Goal: Task Accomplishment & Management: Use online tool/utility

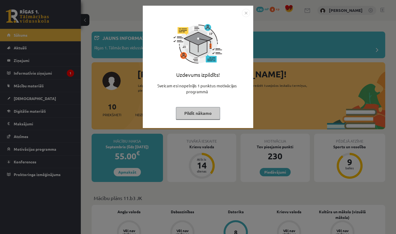
click at [205, 117] on button "Pildīt nākamo" at bounding box center [198, 113] width 44 height 12
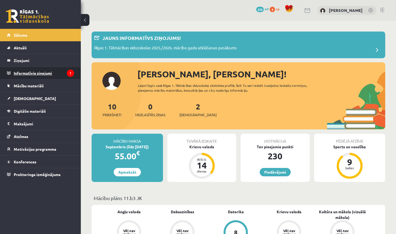
click at [48, 70] on legend "Informatīvie ziņojumi 1" at bounding box center [44, 73] width 60 height 12
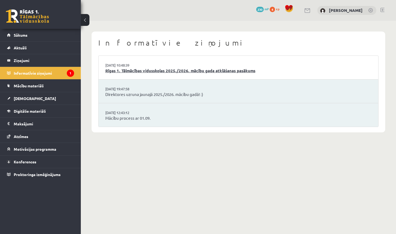
click at [150, 69] on link "Rīgas 1. Tālmācības vidusskolas 2025./2026. mācību gada atklāšanas pasākums" at bounding box center [238, 71] width 266 height 6
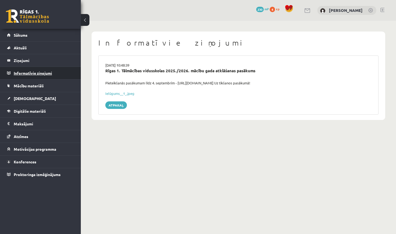
click at [58, 75] on legend "Informatīvie ziņojumi 0" at bounding box center [44, 73] width 60 height 12
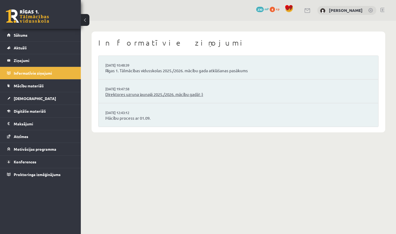
click at [127, 94] on link "Direktores uzruna jaunajā 2025./2026. mācību gadā! :)" at bounding box center [238, 94] width 266 height 6
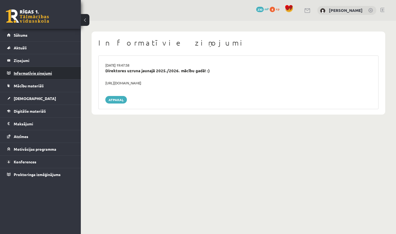
click at [44, 73] on legend "Informatīvie ziņojumi 0" at bounding box center [44, 73] width 60 height 12
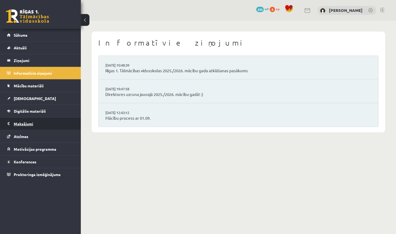
click at [39, 122] on legend "Maksājumi 0" at bounding box center [44, 124] width 60 height 12
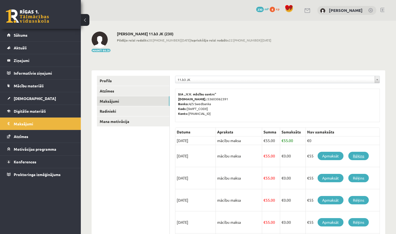
click at [359, 157] on link "Rēķins" at bounding box center [358, 156] width 20 height 8
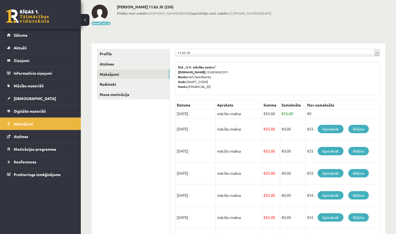
scroll to position [27, 0]
click at [46, 84] on link "Mācību materiāli" at bounding box center [40, 86] width 67 height 12
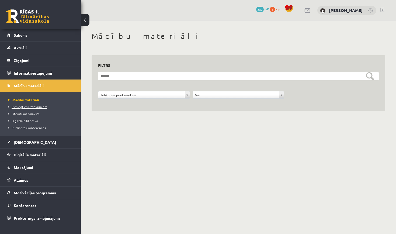
click at [35, 108] on span "Pieslēgties Uzdevumiem" at bounding box center [27, 107] width 39 height 4
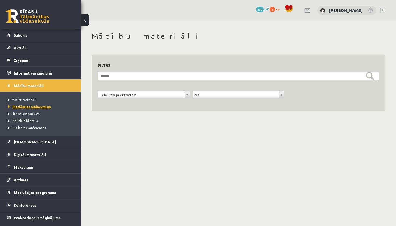
click at [33, 107] on span "Pieslēgties Uzdevumiem" at bounding box center [29, 107] width 43 height 4
click at [36, 106] on span "Pieslēgties Uzdevumiem" at bounding box center [29, 107] width 43 height 4
click at [73, 57] on legend "Ziņojumi 0" at bounding box center [44, 60] width 60 height 12
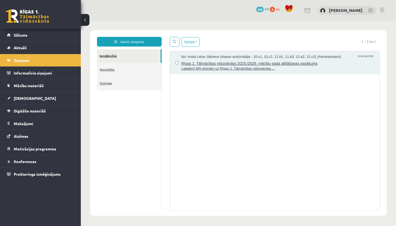
click at [230, 62] on span "Rīgas 1. Tālmācības vidusskolas 2025./2026. mācību gada atklāšanas pasākums" at bounding box center [277, 63] width 193 height 7
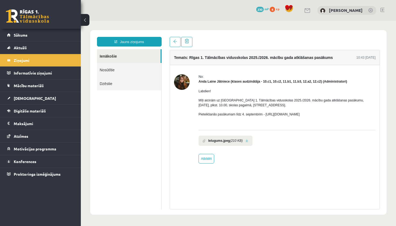
click at [230, 62] on div "Temats: Rīgas 1. Tālmācības vidusskolas 2025./2026. mācību gada atklāšanas pasā…" at bounding box center [275, 57] width 210 height 15
click at [47, 45] on link "Aktuāli" at bounding box center [40, 48] width 67 height 12
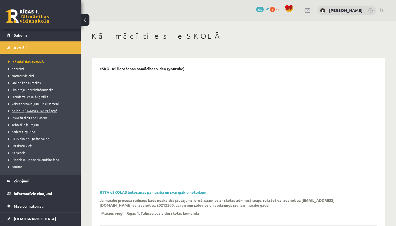
click at [42, 112] on span "Kā iegūt [DOMAIN_NAME] prof" at bounding box center [32, 111] width 49 height 4
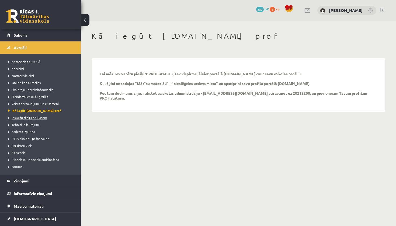
click at [43, 118] on span "Ieskaišu skaits pa klasēm" at bounding box center [27, 118] width 39 height 4
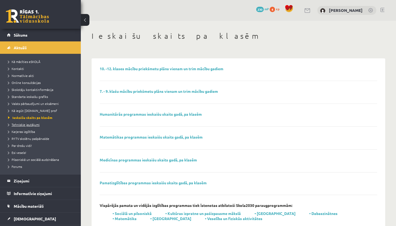
click at [34, 124] on span "Tehniskie jautājumi" at bounding box center [24, 125] width 32 height 4
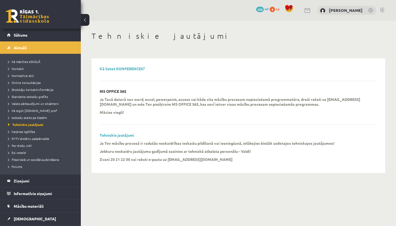
click at [337, 99] on p "Ja Tavā datorā nav word, excel, powerpoint, access vai kāda cita mācību procesa…" at bounding box center [235, 102] width 270 height 10
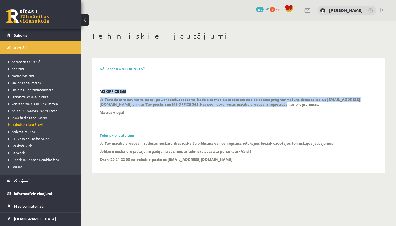
drag, startPoint x: 329, startPoint y: 100, endPoint x: 321, endPoint y: 84, distance: 18.4
click at [321, 85] on div "Kā lietot KONFERENCES? MS OFFICE 365 Ja Tavā datorā nav word, excel, powerpoint…" at bounding box center [239, 116] width 278 height 99
click at [33, 111] on span "Kā iegūt [DOMAIN_NAME] prof" at bounding box center [32, 111] width 49 height 4
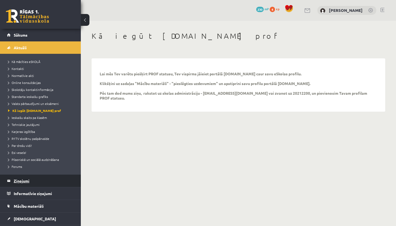
click at [41, 184] on legend "Ziņojumi 0" at bounding box center [44, 181] width 60 height 12
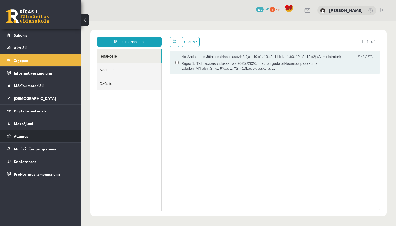
click at [38, 142] on link "Atzīmes" at bounding box center [40, 136] width 67 height 12
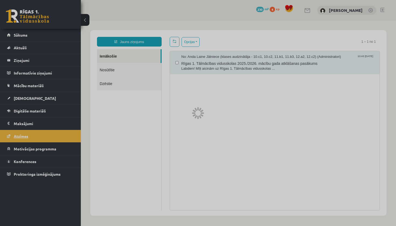
click at [38, 142] on div at bounding box center [198, 113] width 396 height 226
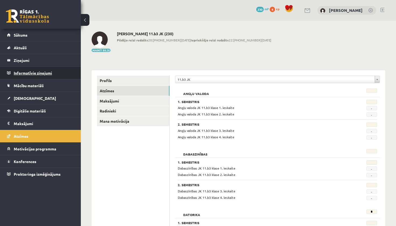
click at [62, 67] on legend "Informatīvie ziņojumi 0" at bounding box center [44, 73] width 60 height 12
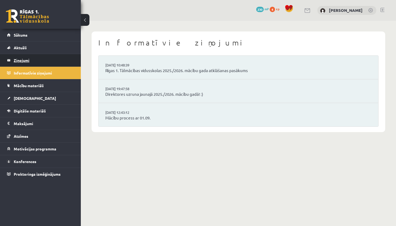
click at [58, 59] on legend "Ziņojumi 0" at bounding box center [44, 60] width 60 height 12
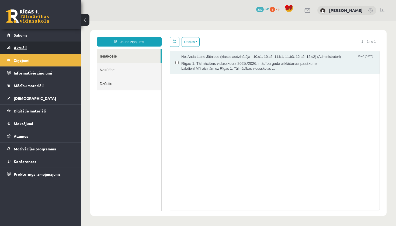
click at [55, 48] on link "Aktuāli" at bounding box center [40, 48] width 67 height 12
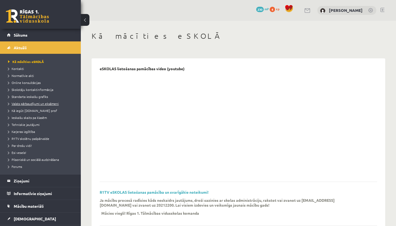
click at [42, 102] on span "Valsts pārbaudījumi un eksāmeni" at bounding box center [33, 104] width 51 height 4
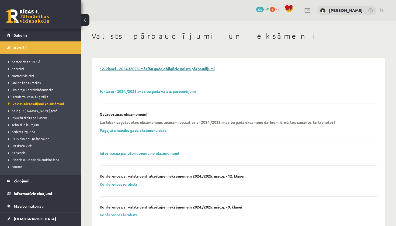
click at [122, 69] on link "12. klasei - 2024./2025. mācību gada obligātie valsts pārbaudījumi" at bounding box center [157, 68] width 115 height 5
click at [48, 183] on legend "Ziņojumi 0" at bounding box center [44, 181] width 60 height 12
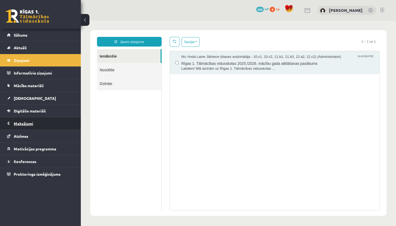
click at [40, 125] on legend "Maksājumi 0" at bounding box center [44, 124] width 60 height 12
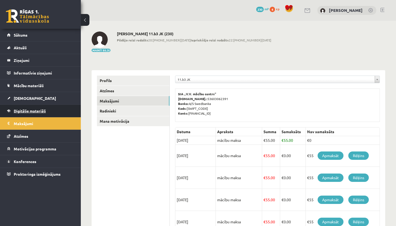
click at [45, 112] on span "Digitālie materiāli" at bounding box center [30, 111] width 32 height 5
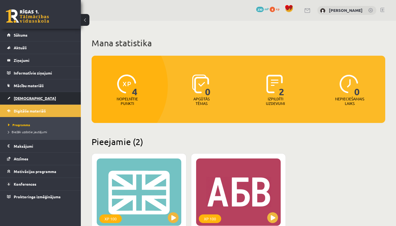
click at [47, 102] on link "[DEMOGRAPHIC_DATA]" at bounding box center [40, 98] width 67 height 12
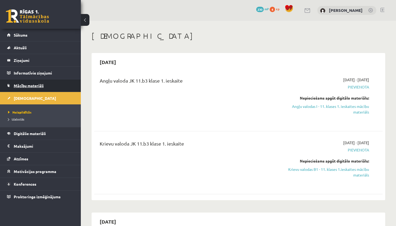
click at [50, 86] on link "Mācību materiāli" at bounding box center [40, 86] width 67 height 12
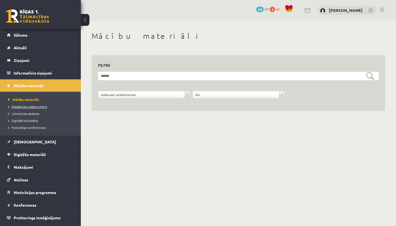
click at [41, 106] on span "Pieslēgties Uzdevumiem" at bounding box center [27, 107] width 39 height 4
click at [45, 78] on legend "Informatīvie ziņojumi 0" at bounding box center [44, 73] width 60 height 12
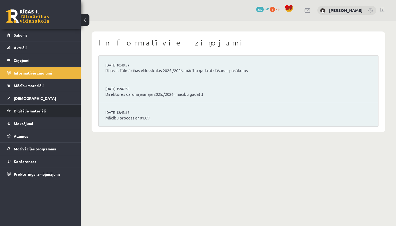
click at [49, 111] on link "Digitālie materiāli" at bounding box center [40, 111] width 67 height 12
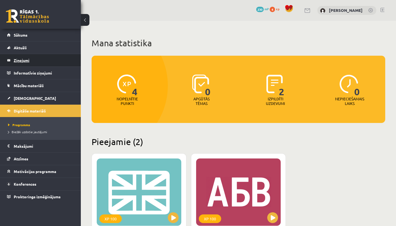
click at [54, 65] on legend "Ziņojumi 0" at bounding box center [44, 60] width 60 height 12
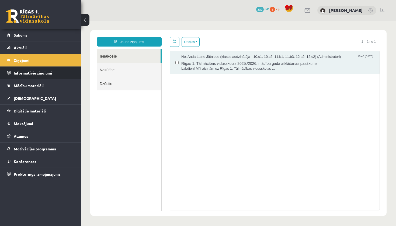
click at [56, 74] on legend "Informatīvie ziņojumi 0" at bounding box center [44, 73] width 60 height 12
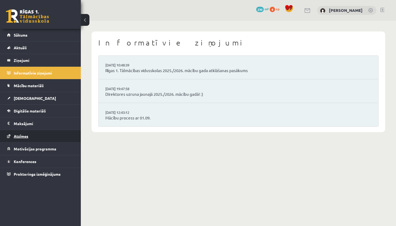
click at [48, 134] on link "Atzīmes" at bounding box center [40, 136] width 67 height 12
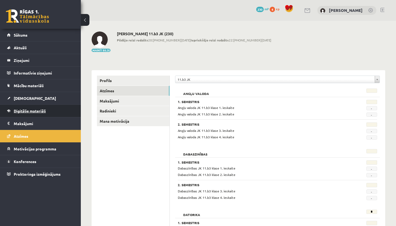
click at [50, 116] on link "Digitālie materiāli" at bounding box center [40, 111] width 67 height 12
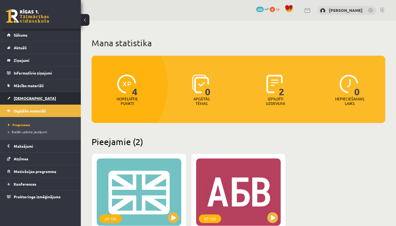
click at [60, 101] on link "[DEMOGRAPHIC_DATA]" at bounding box center [40, 98] width 67 height 12
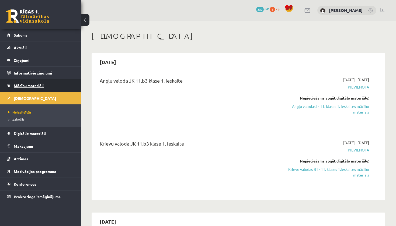
click at [56, 90] on link "Mācību materiāli" at bounding box center [40, 86] width 67 height 12
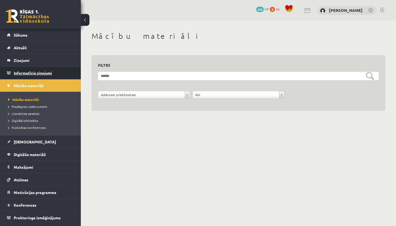
click at [56, 75] on legend "Informatīvie ziņojumi 0" at bounding box center [44, 73] width 60 height 12
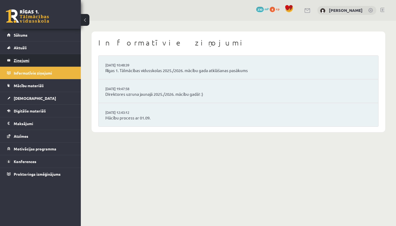
click at [56, 59] on legend "Ziņojumi 0" at bounding box center [44, 60] width 60 height 12
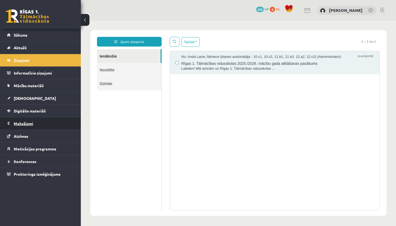
click at [53, 120] on legend "Maksājumi 0" at bounding box center [44, 124] width 60 height 12
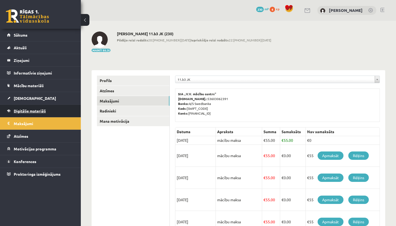
click at [70, 111] on link "Digitālie materiāli" at bounding box center [40, 111] width 67 height 12
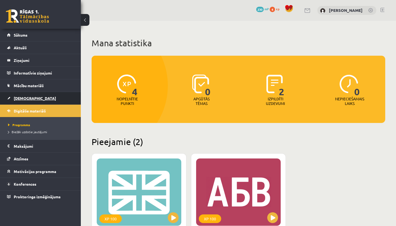
click at [72, 100] on link "[DEMOGRAPHIC_DATA]" at bounding box center [40, 98] width 67 height 12
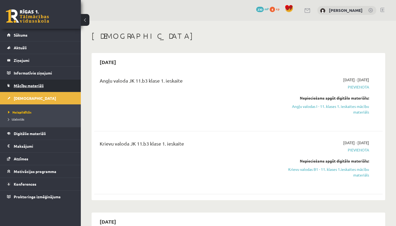
click at [57, 89] on link "Mācību materiāli" at bounding box center [40, 86] width 67 height 12
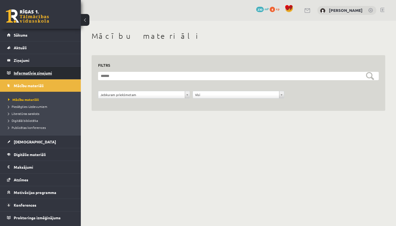
click at [57, 69] on legend "Informatīvie ziņojumi 0" at bounding box center [44, 73] width 60 height 12
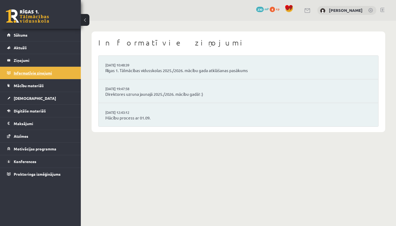
click at [46, 74] on legend "Informatīvie ziņojumi 0" at bounding box center [44, 73] width 60 height 12
click at [37, 60] on legend "Ziņojumi 0" at bounding box center [44, 60] width 60 height 12
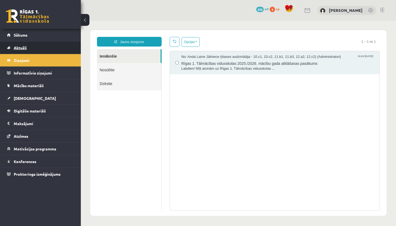
click at [43, 44] on link "Aktuāli" at bounding box center [40, 48] width 67 height 12
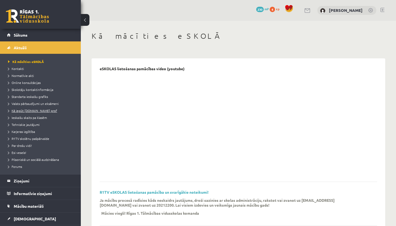
click at [26, 111] on span "Kā iegūt [DOMAIN_NAME] prof" at bounding box center [32, 111] width 49 height 4
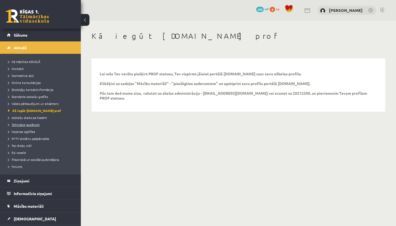
click at [33, 123] on link "Tehniskie jautājumi" at bounding box center [41, 124] width 67 height 5
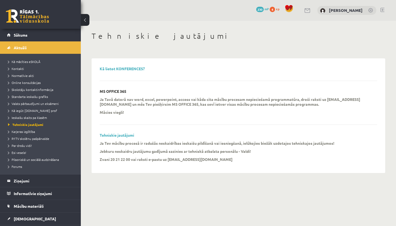
drag, startPoint x: 146, startPoint y: 87, endPoint x: 112, endPoint y: 123, distance: 50.0
click at [144, 87] on div "Kā lietot KONFERENCES? MS OFFICE 365 Ja Tavā datorā nav word, excel, powerpoint…" at bounding box center [239, 116] width 278 height 99
click at [68, 209] on link "Mācību materiāli" at bounding box center [40, 206] width 67 height 12
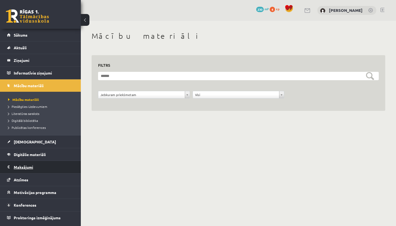
click at [69, 172] on legend "Maksājumi 0" at bounding box center [44, 167] width 60 height 12
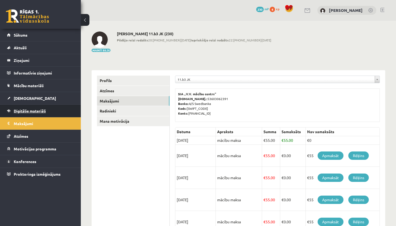
click at [60, 111] on link "Digitālie materiāli" at bounding box center [40, 111] width 67 height 12
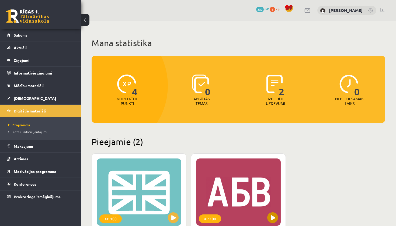
click at [235, 186] on div "XP 100" at bounding box center [238, 192] width 85 height 67
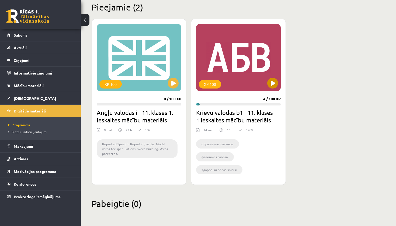
click at [250, 78] on div "XP 100" at bounding box center [238, 57] width 85 height 67
click at [239, 135] on div "14 %" at bounding box center [246, 132] width 15 height 8
click at [257, 135] on div "14 uzd. 15 h 14 %" at bounding box center [238, 132] width 85 height 8
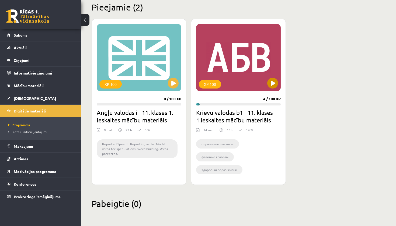
click at [229, 61] on div "XP 100" at bounding box center [238, 57] width 85 height 67
click at [227, 61] on div "XP 100" at bounding box center [238, 57] width 85 height 67
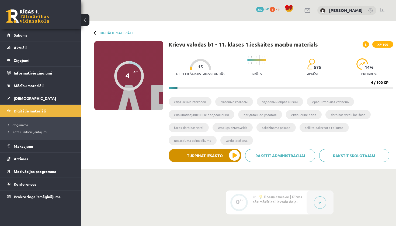
click at [227, 159] on button "Turpināt iesākto" at bounding box center [205, 155] width 73 height 13
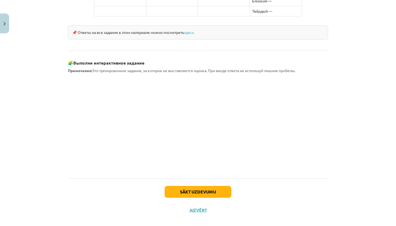
scroll to position [456, 0]
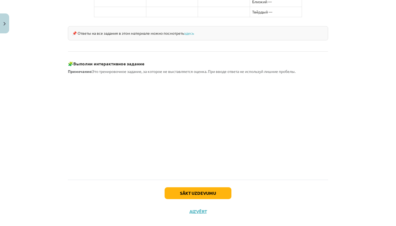
click at [187, 188] on button "Sākt uzdevumu" at bounding box center [198, 194] width 67 height 12
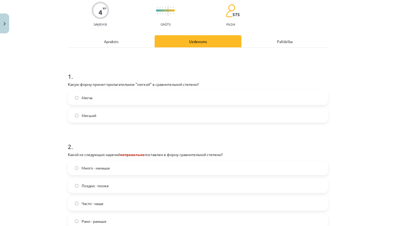
scroll to position [13, 0]
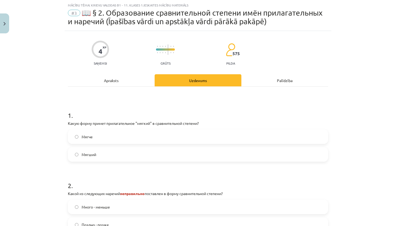
click at [139, 139] on label "Мягче" at bounding box center [197, 136] width 259 height 13
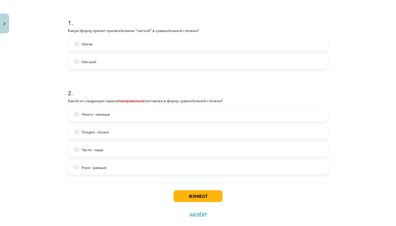
scroll to position [107, 0]
click at [130, 108] on label "Много - меньше" at bounding box center [197, 113] width 259 height 13
click at [195, 198] on button "Iesniegt" at bounding box center [198, 196] width 49 height 12
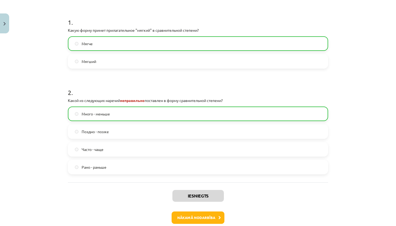
click at [198, 218] on button "Nākamā nodarbība" at bounding box center [198, 218] width 53 height 12
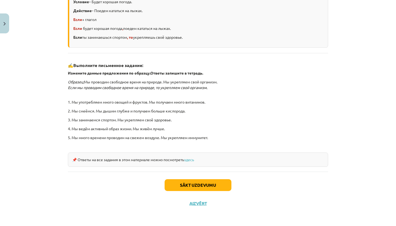
scroll to position [132, 0]
click at [199, 183] on button "Sākt uzdevumu" at bounding box center [198, 186] width 67 height 12
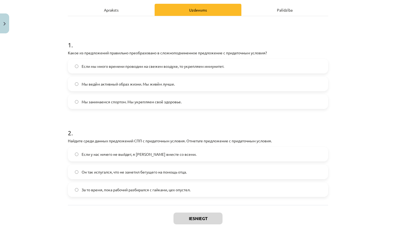
scroll to position [78, 0]
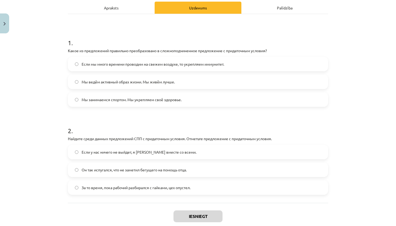
click at [195, 150] on label "Если у нас ничего не выйдет, я [PERSON_NAME] вместе со всеми." at bounding box center [197, 152] width 259 height 13
click at [179, 63] on span "Если мы много времени проводим на свежем воздухе, то укрепляем иммунитет." at bounding box center [153, 64] width 143 height 6
click at [192, 216] on button "Iesniegt" at bounding box center [198, 217] width 49 height 12
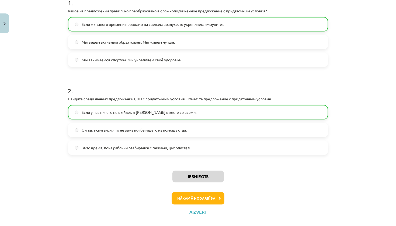
scroll to position [122, 0]
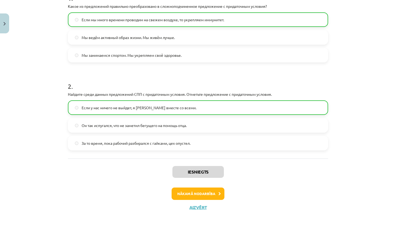
click at [201, 195] on button "Nākamā nodarbība" at bounding box center [198, 194] width 53 height 12
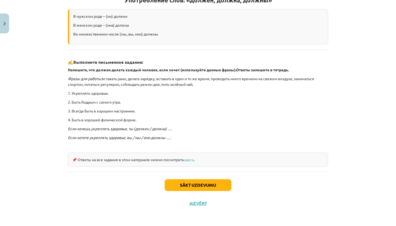
scroll to position [110, 0]
click at [208, 187] on button "Sākt uzdevumu" at bounding box center [198, 186] width 67 height 12
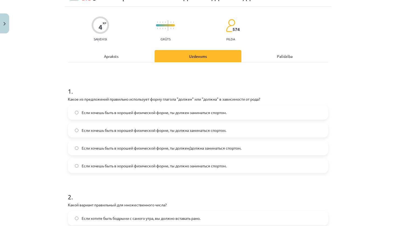
scroll to position [29, 0]
click at [199, 153] on label "Если хочешь быть в хорошей физической форме, ты должен/должна заниматься спорто…" at bounding box center [197, 147] width 259 height 13
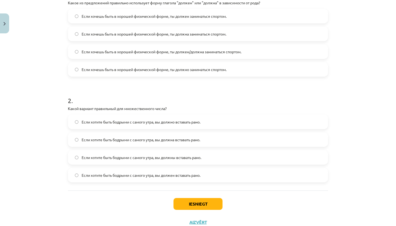
scroll to position [127, 0]
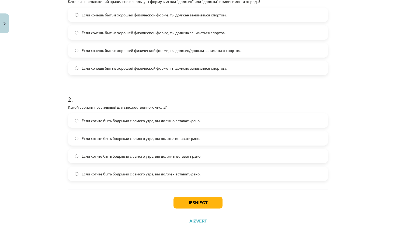
click at [191, 157] on span "Если хотите быть бодрыми с самого утра, вы должны вставать рано." at bounding box center [142, 157] width 120 height 6
click at [194, 206] on button "Iesniegt" at bounding box center [198, 203] width 49 height 12
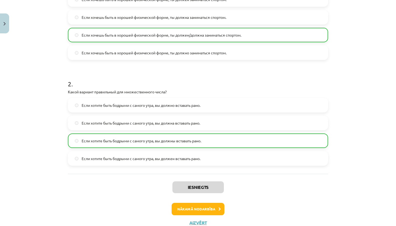
click at [198, 210] on button "Nākamā nodarbība" at bounding box center [198, 209] width 53 height 12
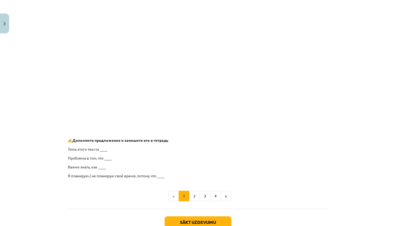
scroll to position [338, 0]
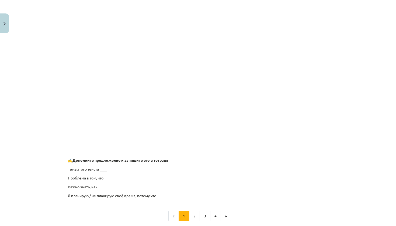
click at [103, 167] on p "Тема этого текста ____" at bounding box center [198, 170] width 260 height 6
click at [104, 168] on p "Тема этого текста ____" at bounding box center [198, 170] width 260 height 6
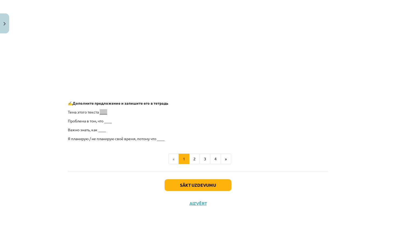
scroll to position [395, 0]
click at [198, 184] on button "Sākt uzdevumu" at bounding box center [198, 186] width 67 height 12
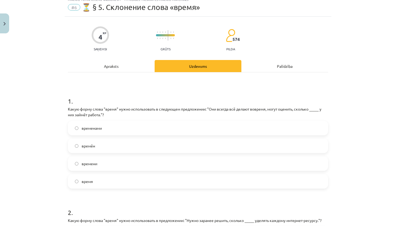
scroll to position [21, 0]
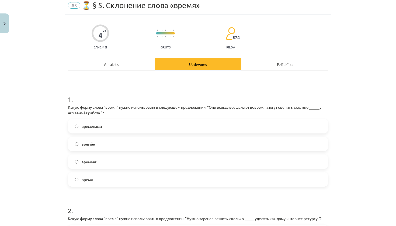
click at [147, 160] on label "времени" at bounding box center [197, 161] width 259 height 13
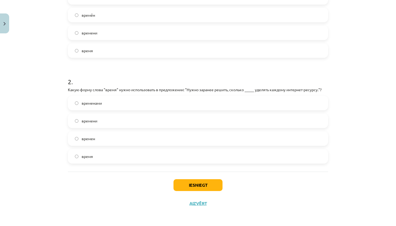
scroll to position [151, 0]
click at [189, 120] on label "времени" at bounding box center [197, 120] width 259 height 13
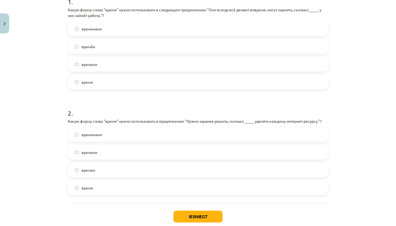
scroll to position [118, 0]
click at [152, 87] on label "время" at bounding box center [197, 82] width 259 height 13
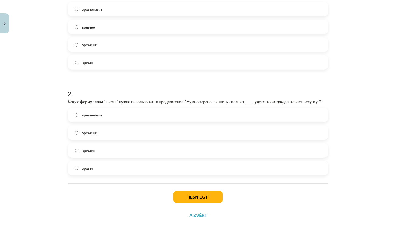
scroll to position [139, 0]
click at [195, 193] on button "Iesniegt" at bounding box center [198, 197] width 49 height 12
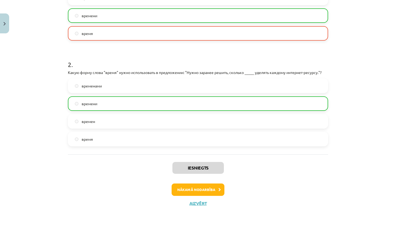
scroll to position [168, 0]
click at [194, 190] on button "Nākamā nodarbība" at bounding box center [198, 190] width 53 height 12
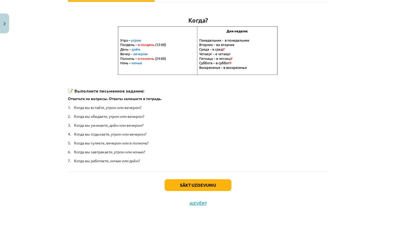
scroll to position [89, 0]
click at [195, 186] on button "Sākt uzdevumu" at bounding box center [198, 186] width 67 height 12
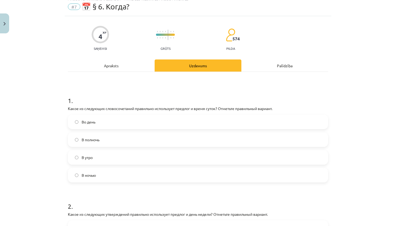
scroll to position [13, 0]
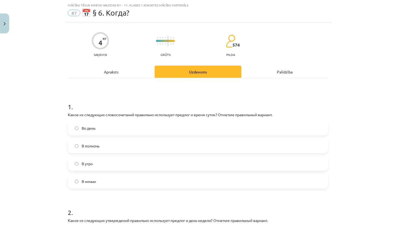
click at [172, 149] on label "В полночь" at bounding box center [197, 145] width 259 height 13
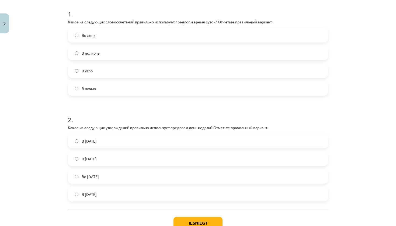
scroll to position [107, 0]
click at [149, 175] on label "Во [DATE]" at bounding box center [197, 176] width 259 height 13
click at [202, 221] on button "Iesniegt" at bounding box center [198, 223] width 49 height 12
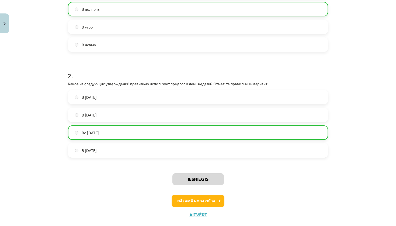
scroll to position [151, 0]
click at [198, 206] on button "Nākamā nodarbība" at bounding box center [198, 201] width 53 height 12
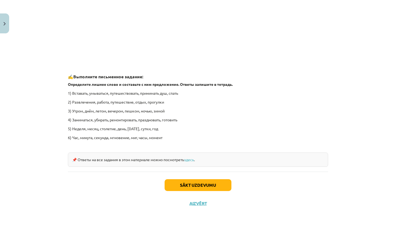
scroll to position [780, 0]
click at [185, 184] on button "Sākt uzdevumu" at bounding box center [198, 186] width 67 height 12
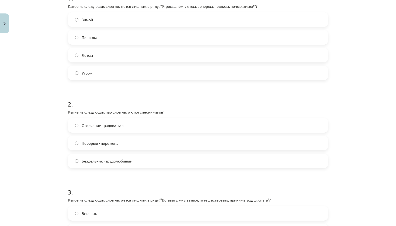
scroll to position [13, 0]
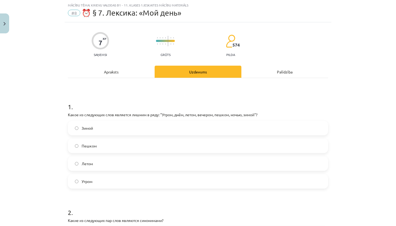
click at [192, 146] on label "Пешком" at bounding box center [197, 145] width 259 height 13
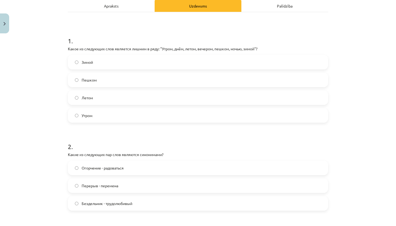
scroll to position [82, 0]
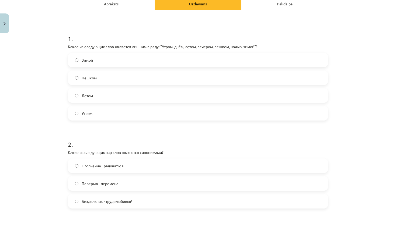
click at [132, 168] on label "Огорчение - радоваться" at bounding box center [197, 165] width 259 height 13
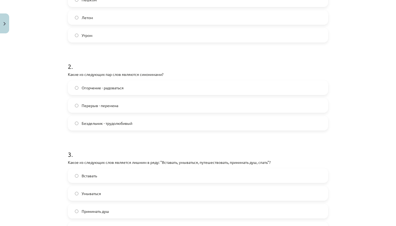
scroll to position [160, 0]
click at [134, 123] on label "Бездельник - трудолюбивый" at bounding box center [197, 122] width 259 height 13
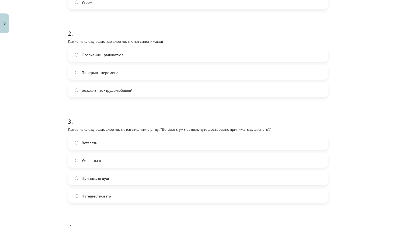
scroll to position [192, 0]
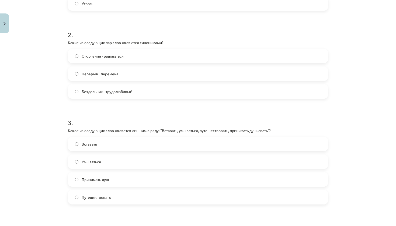
click at [177, 206] on form "1 . Какое из следующих слов является лишним в ряду: "Утром, днём, летом, вечеро…" at bounding box center [198, 113] width 260 height 395
click at [175, 202] on label "Путешествовать" at bounding box center [197, 197] width 259 height 13
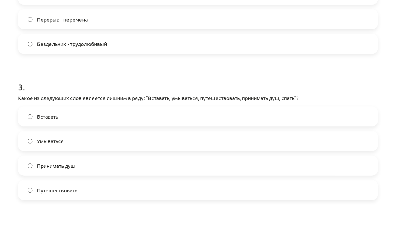
scroll to position [26, 0]
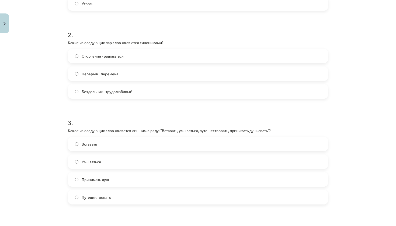
click at [191, 70] on label "Перерыв - перемена" at bounding box center [197, 73] width 259 height 13
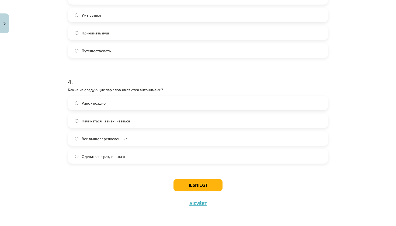
scroll to position [339, 0]
click at [173, 138] on label "Все вышеперечисленные" at bounding box center [197, 138] width 259 height 13
click at [193, 185] on button "Iesniegt" at bounding box center [198, 186] width 49 height 12
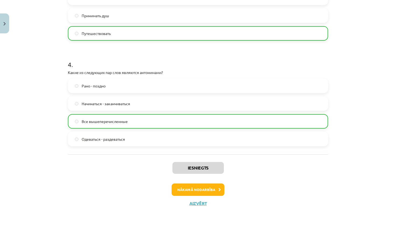
scroll to position [356, 0]
click at [201, 191] on button "Nākamā nodarbība" at bounding box center [198, 190] width 53 height 12
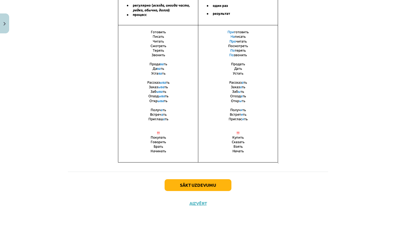
scroll to position [353, 0]
click at [200, 189] on button "Sākt uzdevumu" at bounding box center [198, 186] width 67 height 12
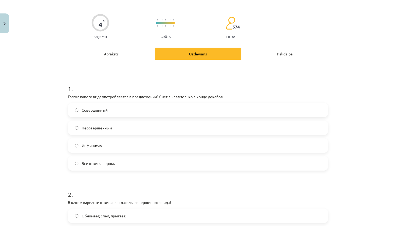
scroll to position [35, 0]
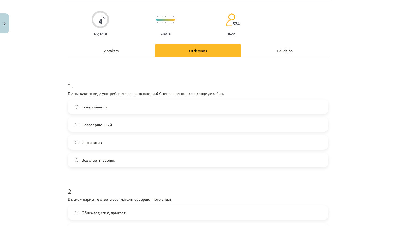
click at [134, 111] on label "Совершенный" at bounding box center [197, 106] width 259 height 13
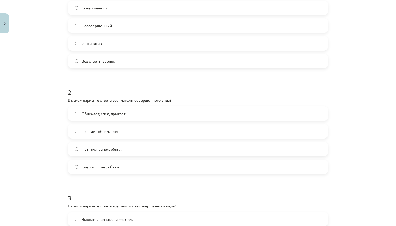
scroll to position [135, 0]
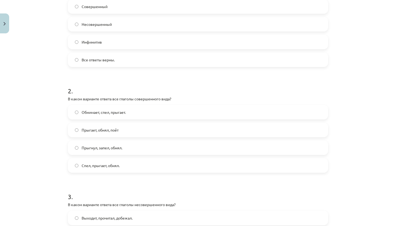
click at [125, 148] on label "Прыгнул, запел, обнял." at bounding box center [197, 147] width 259 height 13
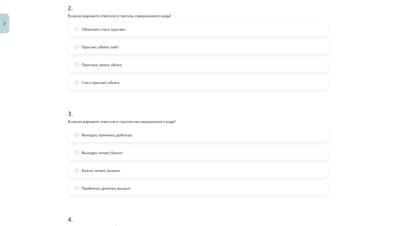
scroll to position [219, 0]
click at [121, 150] on span "Выходит, читает, бежит." at bounding box center [102, 153] width 41 height 6
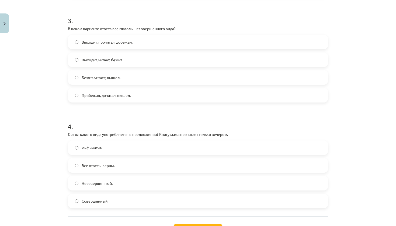
scroll to position [313, 0]
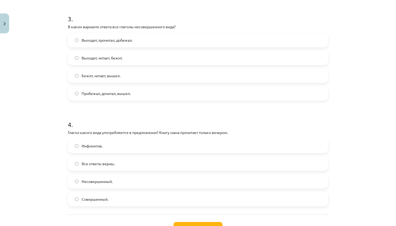
click at [108, 186] on label "Несовершенный." at bounding box center [197, 181] width 259 height 13
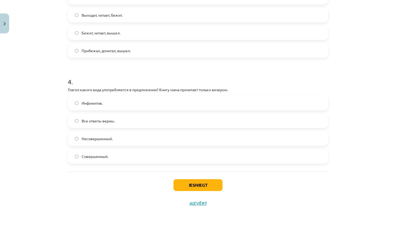
scroll to position [357, 0]
click at [193, 184] on button "Iesniegt" at bounding box center [198, 186] width 49 height 12
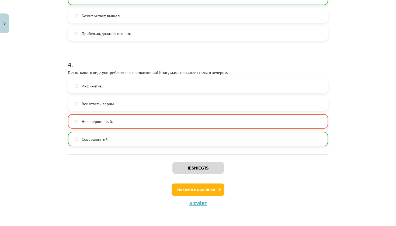
scroll to position [374, 0]
click at [211, 191] on button "Nākamā nodarbība" at bounding box center [198, 190] width 53 height 12
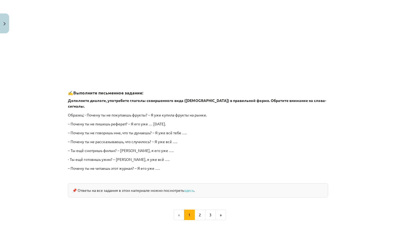
scroll to position [13, 0]
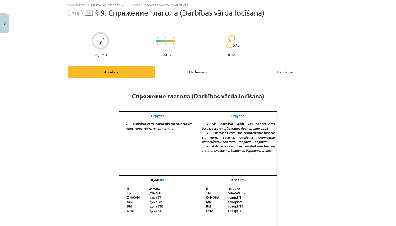
click at [286, 70] on div "Palīdzība" at bounding box center [284, 72] width 87 height 12
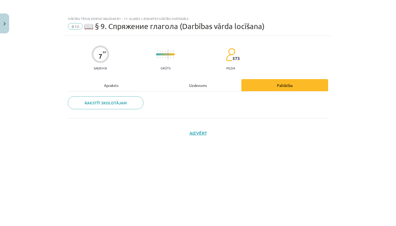
scroll to position [0, 0]
click at [198, 87] on div "Uzdevums" at bounding box center [198, 85] width 87 height 12
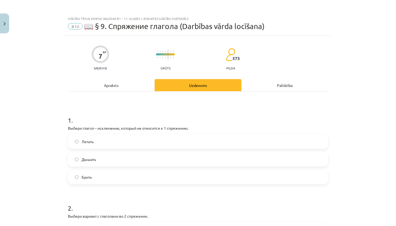
click at [109, 85] on div "Apraksts" at bounding box center [111, 85] width 87 height 12
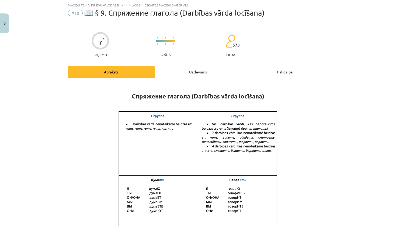
click at [194, 73] on div "Uzdevums" at bounding box center [198, 72] width 87 height 12
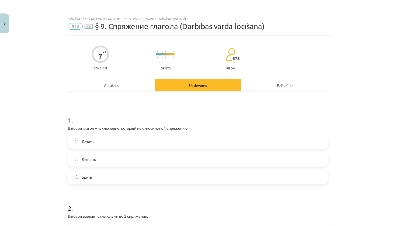
scroll to position [0, 0]
click at [120, 83] on div "Apraksts" at bounding box center [111, 85] width 87 height 12
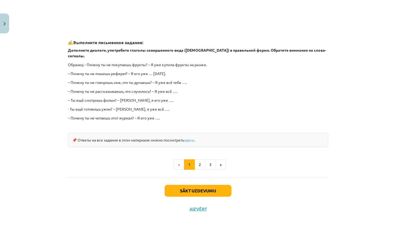
scroll to position [453, 0]
click at [198, 160] on button "2" at bounding box center [200, 165] width 11 height 11
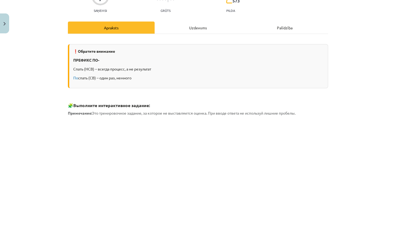
scroll to position [58, 0]
click at [189, 30] on div "Uzdevums" at bounding box center [198, 27] width 87 height 12
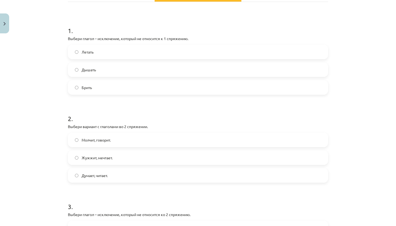
scroll to position [91, 0]
click at [117, 85] on label "Брить" at bounding box center [197, 86] width 259 height 13
click at [99, 139] on span "Молчит, говорит." at bounding box center [96, 140] width 29 height 6
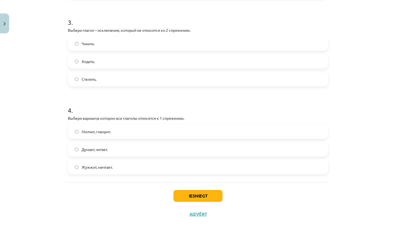
scroll to position [276, 0]
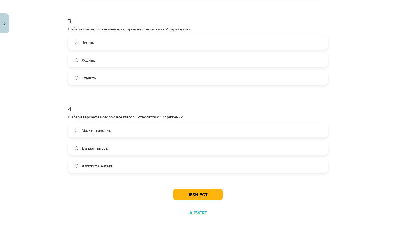
click at [109, 80] on label "Стелить." at bounding box center [197, 77] width 259 height 13
click at [113, 147] on label "Думает, читает." at bounding box center [197, 148] width 259 height 13
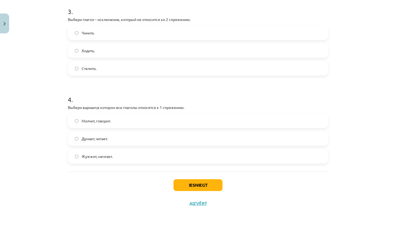
scroll to position [286, 0]
click at [191, 182] on button "Iesniegt" at bounding box center [198, 186] width 49 height 12
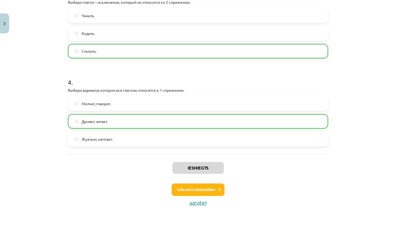
scroll to position [303, 0]
click at [197, 188] on button "Nākamā nodarbība" at bounding box center [198, 190] width 53 height 12
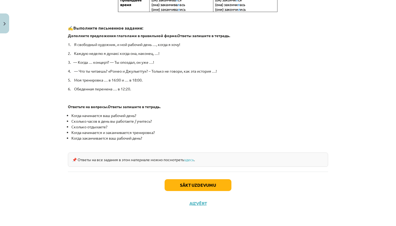
scroll to position [253, 0]
click at [201, 204] on button "Aizvērt" at bounding box center [198, 203] width 20 height 5
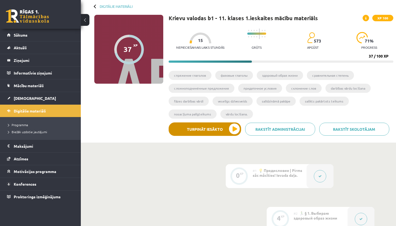
click at [225, 130] on button "Turpināt iesākto" at bounding box center [205, 129] width 73 height 13
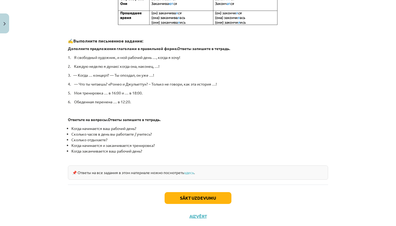
scroll to position [240, 0]
click at [212, 200] on button "Sākt uzdevumu" at bounding box center [198, 199] width 67 height 12
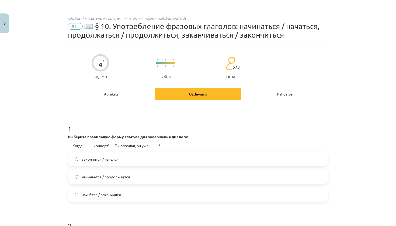
scroll to position [0, 0]
click at [99, 194] on span "начнётся / закончился" at bounding box center [101, 195] width 39 height 6
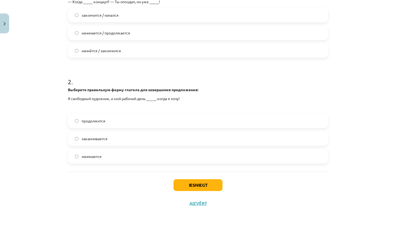
scroll to position [143, 0]
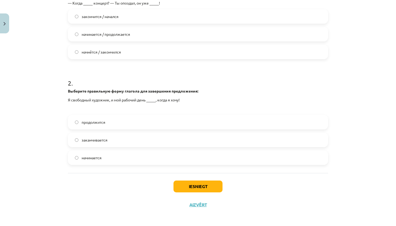
click at [125, 159] on label "начинается" at bounding box center [197, 157] width 259 height 13
click at [201, 185] on button "Iesniegt" at bounding box center [198, 187] width 49 height 12
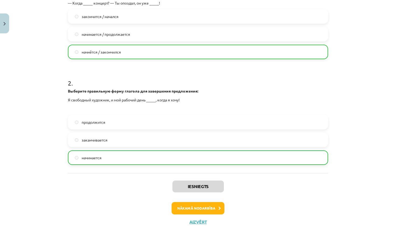
click at [205, 205] on button "Nākamā nodarbība" at bounding box center [198, 208] width 53 height 12
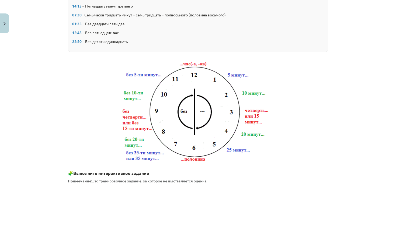
scroll to position [13, 0]
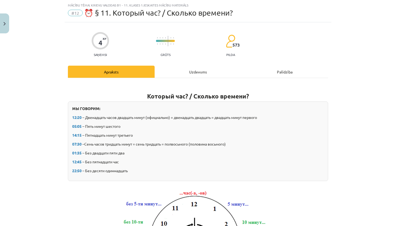
click at [203, 70] on div "Uzdevums" at bounding box center [198, 72] width 87 height 12
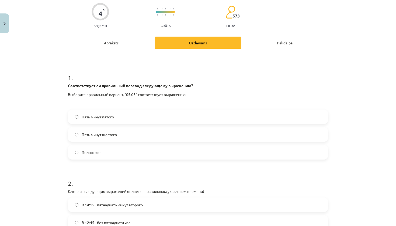
scroll to position [43, 0]
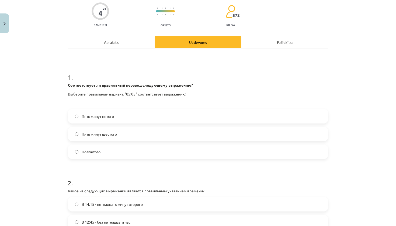
click at [134, 134] on label "Пять минут шестого" at bounding box center [197, 133] width 259 height 13
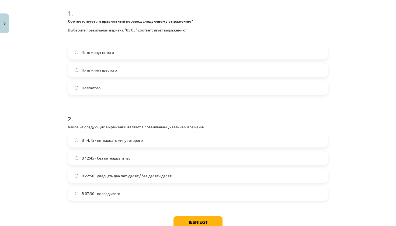
scroll to position [108, 0]
click at [103, 160] on span "В 12:45 - без пятнадцати час" at bounding box center [106, 158] width 49 height 6
click at [188, 222] on button "Iesniegt" at bounding box center [198, 222] width 49 height 12
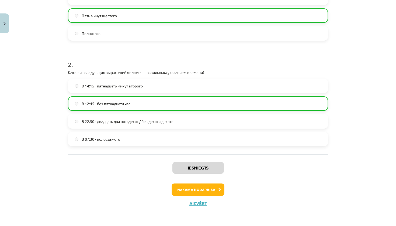
scroll to position [162, 0]
click at [204, 187] on button "Nākamā nodarbība" at bounding box center [198, 190] width 53 height 12
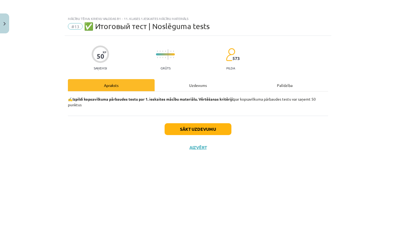
scroll to position [0, 0]
click at [205, 127] on button "Sākt uzdevumu" at bounding box center [198, 129] width 67 height 12
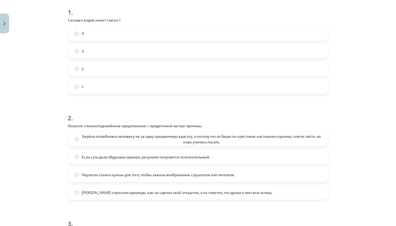
scroll to position [109, 0]
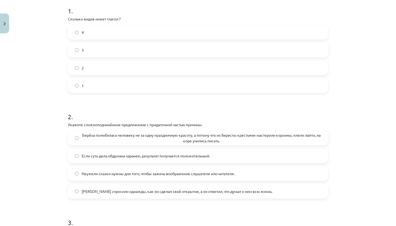
click at [170, 71] on label "2" at bounding box center [197, 67] width 259 height 13
click at [154, 133] on span "Берёза полюбилась человеку не за одну праздничную красоту, а потому что из бере…" at bounding box center [202, 138] width 240 height 11
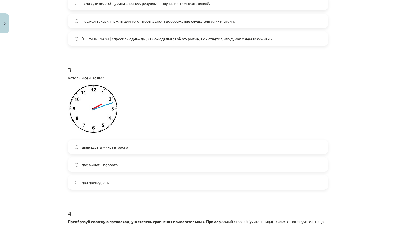
scroll to position [269, 0]
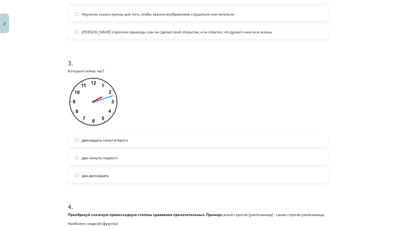
click at [121, 141] on span "двенадцать минут второго" at bounding box center [105, 140] width 46 height 6
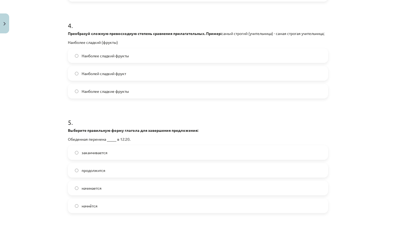
scroll to position [451, 0]
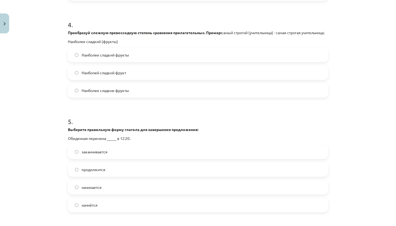
click at [99, 76] on span "Наиболей сладкий фрукт" at bounding box center [104, 73] width 44 height 6
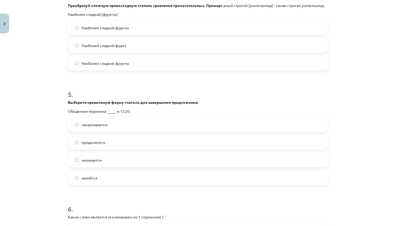
scroll to position [479, 0]
click at [106, 127] on span "заканчивается" at bounding box center [95, 125] width 26 height 6
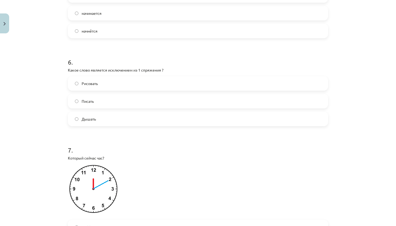
scroll to position [628, 0]
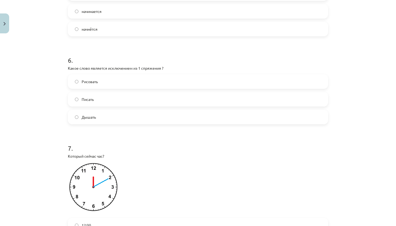
click at [106, 122] on label "Дышать" at bounding box center [197, 117] width 259 height 13
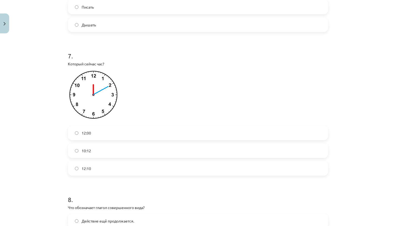
scroll to position [721, 0]
click at [97, 171] on label "12:10" at bounding box center [197, 167] width 259 height 13
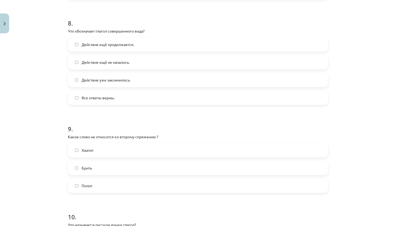
scroll to position [896, 0]
click at [120, 87] on label "Действие уже закончилось." at bounding box center [197, 80] width 259 height 13
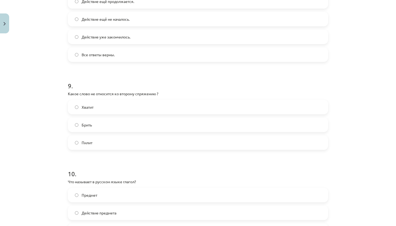
scroll to position [940, 0]
click at [109, 131] on label "Брить" at bounding box center [197, 124] width 259 height 13
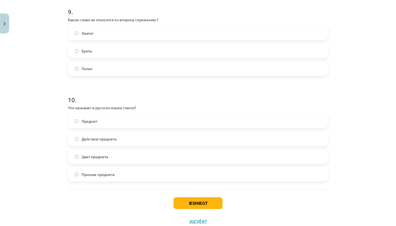
scroll to position [1015, 0]
click at [101, 142] on span "Действие предмета" at bounding box center [99, 139] width 35 height 6
click at [187, 208] on button "Iesniegt" at bounding box center [198, 203] width 49 height 12
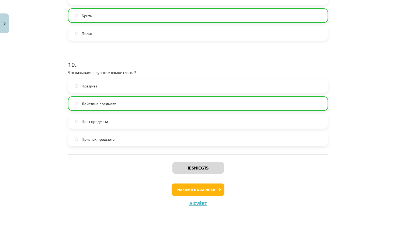
scroll to position [1056, 0]
click at [188, 194] on button "Nākamā nodarbība" at bounding box center [198, 190] width 53 height 12
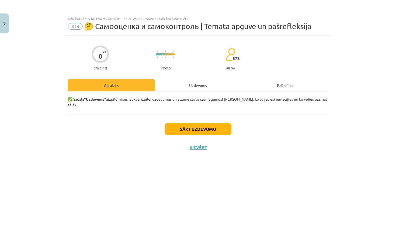
scroll to position [0, 0]
click at [202, 145] on button "Aizvērt" at bounding box center [198, 147] width 20 height 5
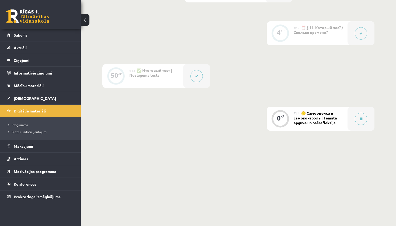
scroll to position [675, 0]
click at [178, 80] on div "#13 ✅ Итоговый тест | Noslēguma tests" at bounding box center [156, 76] width 54 height 24
click at [194, 80] on button at bounding box center [197, 76] width 12 height 12
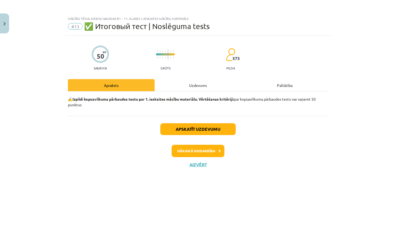
click at [187, 84] on div "Uzdevums" at bounding box center [198, 85] width 87 height 12
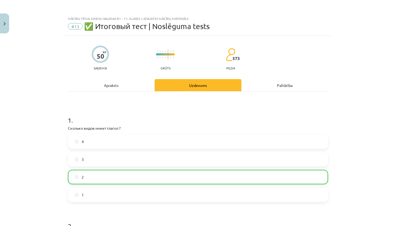
click at [136, 87] on div "Apraksts" at bounding box center [111, 85] width 87 height 12
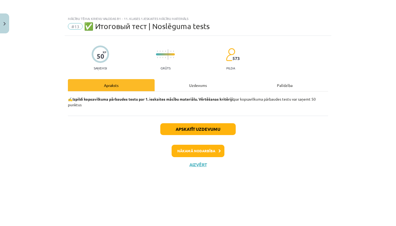
click at [188, 132] on button "Apskatīt uzdevumu" at bounding box center [197, 129] width 75 height 12
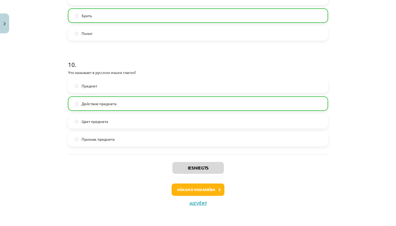
scroll to position [1056, 0]
click at [190, 191] on button "Nākamā nodarbība" at bounding box center [198, 190] width 53 height 12
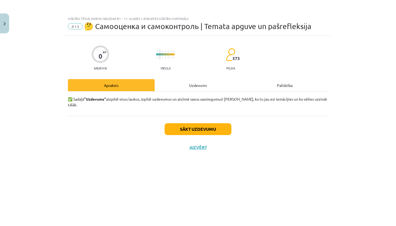
scroll to position [0, 0]
click at [213, 125] on button "Sākt uzdevumu" at bounding box center [198, 129] width 67 height 12
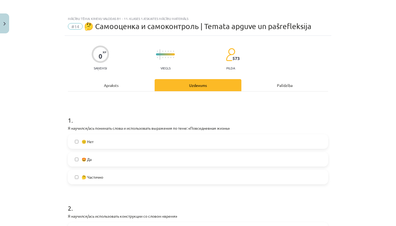
click at [167, 155] on label "🤩 Да" at bounding box center [197, 159] width 259 height 13
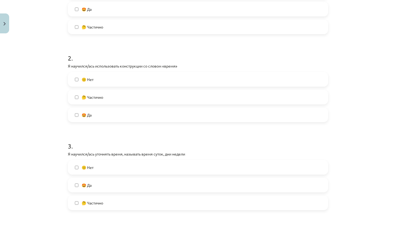
scroll to position [153, 0]
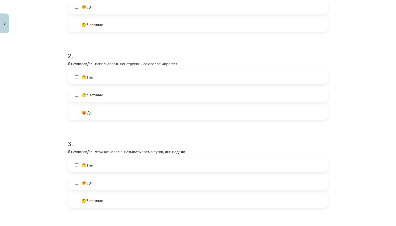
click at [154, 108] on label "🤩 Да" at bounding box center [197, 112] width 259 height 13
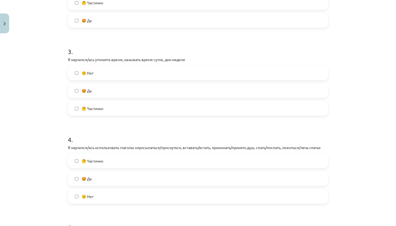
scroll to position [246, 0]
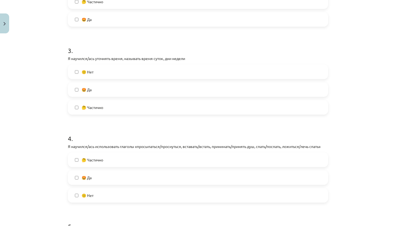
click at [149, 92] on label "🤩 Да" at bounding box center [197, 89] width 259 height 13
click at [128, 179] on label "🤩 Да" at bounding box center [197, 177] width 259 height 13
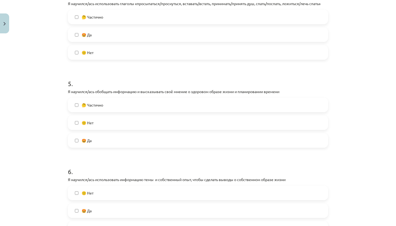
scroll to position [392, 0]
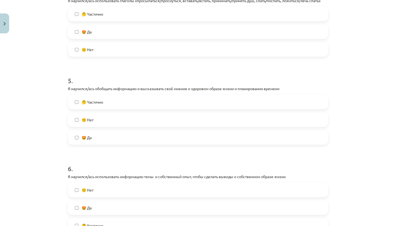
click at [130, 143] on label "🤩 Да" at bounding box center [197, 137] width 259 height 13
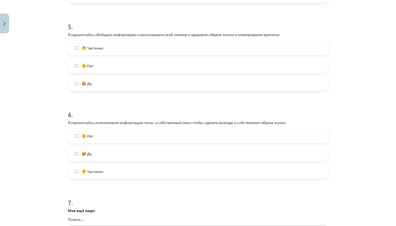
click at [131, 154] on label "🤩 Да" at bounding box center [197, 153] width 259 height 13
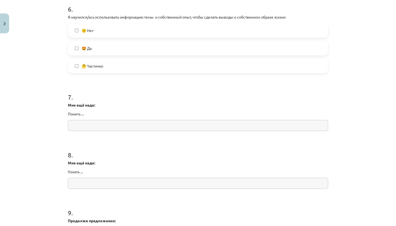
scroll to position [554, 0]
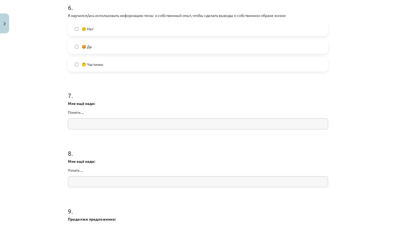
click at [132, 125] on input "text" at bounding box center [198, 124] width 260 height 11
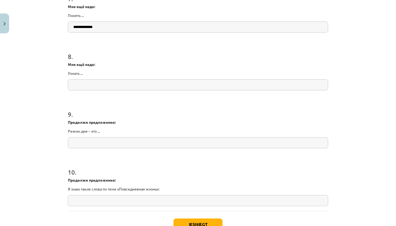
scroll to position [650, 0]
type input "**********"
click at [113, 84] on input "text" at bounding box center [198, 85] width 260 height 11
type input "*"
type input "**********"
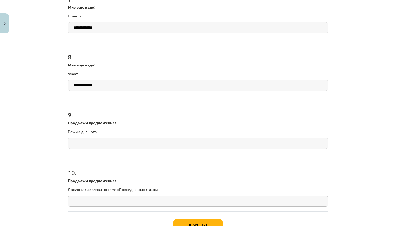
click at [109, 144] on input "text" at bounding box center [198, 143] width 260 height 11
type input "**********"
click at [105, 205] on input "text" at bounding box center [198, 201] width 260 height 11
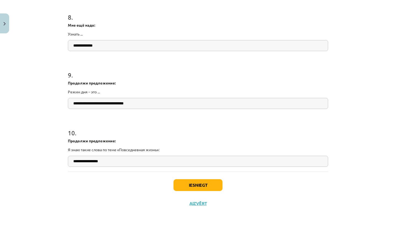
scroll to position [691, 0]
type input "**********"
click at [202, 182] on button "Iesniegt" at bounding box center [198, 186] width 49 height 12
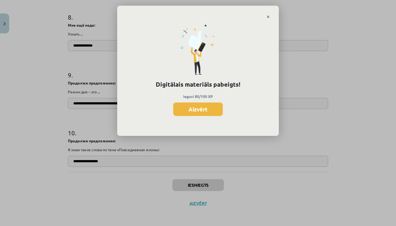
scroll to position [674, 0]
click at [196, 110] on button "Aizvērt" at bounding box center [198, 109] width 50 height 13
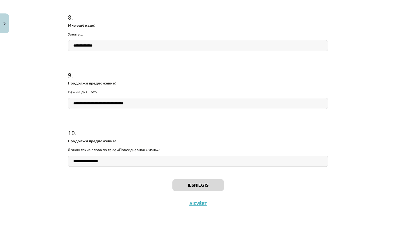
click at [199, 205] on button "Aizvērt" at bounding box center [198, 203] width 20 height 5
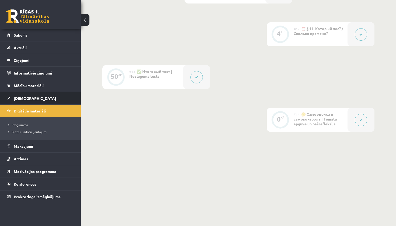
click at [48, 98] on link "[DEMOGRAPHIC_DATA]" at bounding box center [40, 98] width 67 height 12
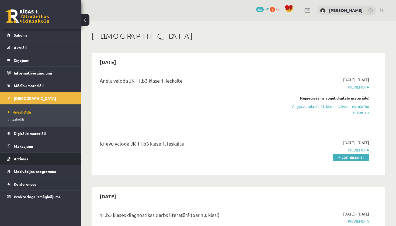
click at [39, 158] on link "Atzīmes" at bounding box center [40, 159] width 67 height 12
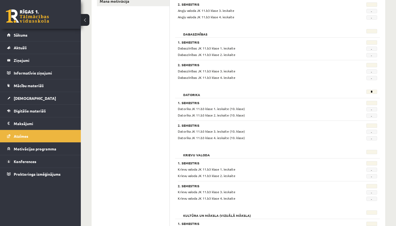
scroll to position [121, 0]
click at [45, 100] on link "[DEMOGRAPHIC_DATA]" at bounding box center [40, 98] width 67 height 12
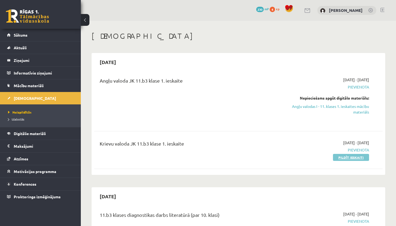
click at [353, 157] on link "Pildīt ieskaiti" at bounding box center [351, 157] width 36 height 7
